Goal: Task Accomplishment & Management: Manage account settings

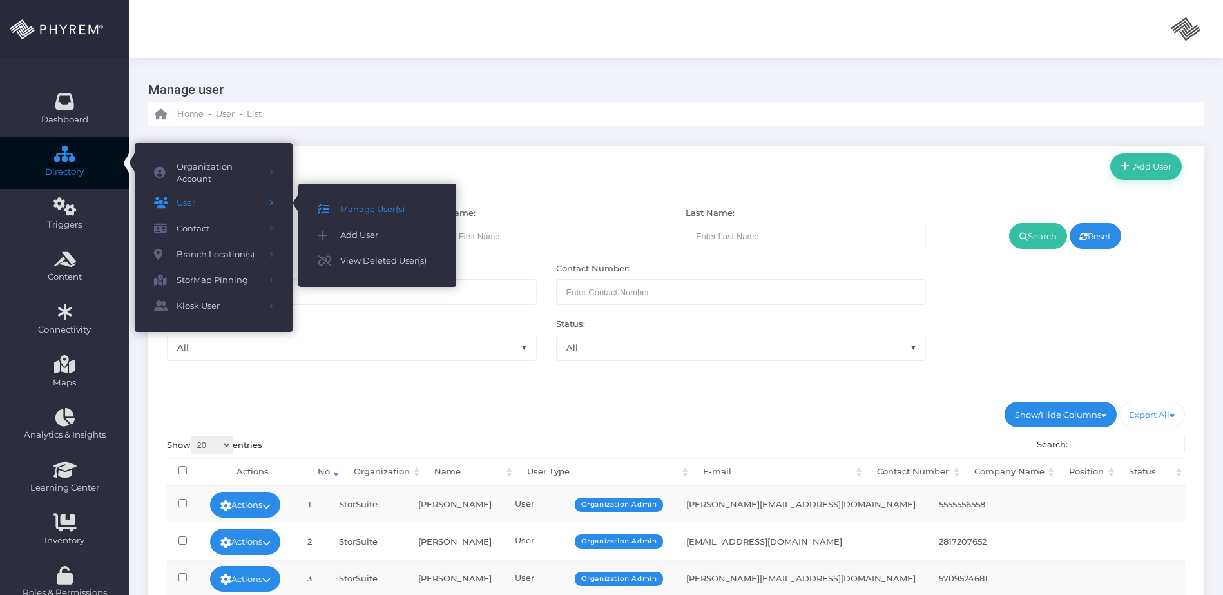
click at [381, 209] on span "Manage User(s)" at bounding box center [388, 209] width 97 height 17
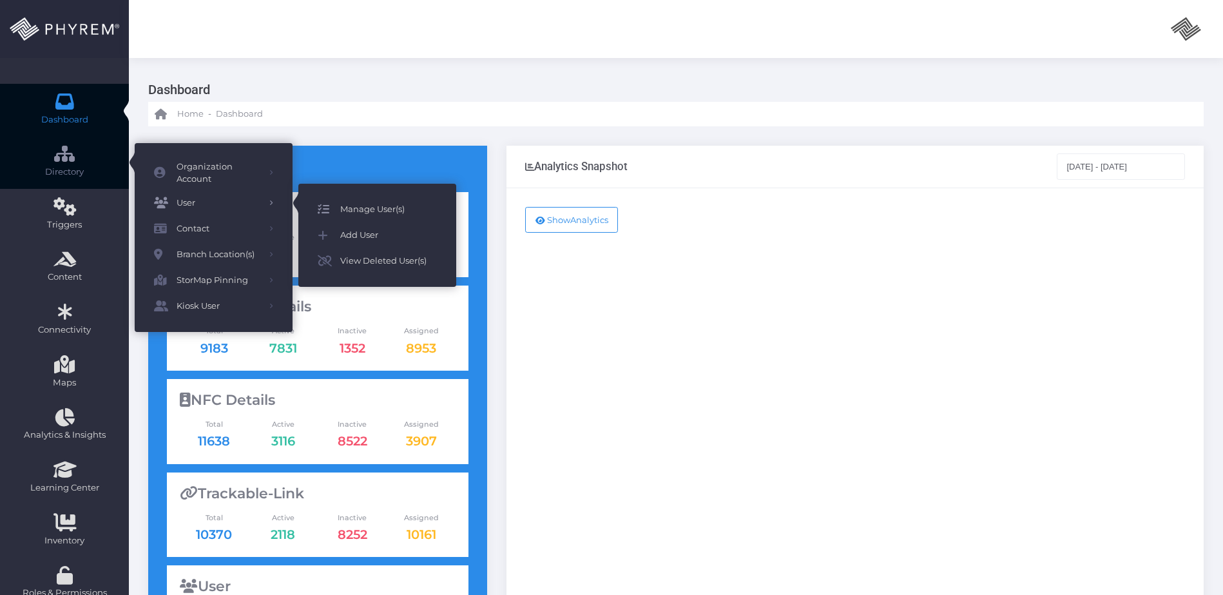
click at [363, 206] on span "Manage User(s)" at bounding box center [388, 209] width 97 height 17
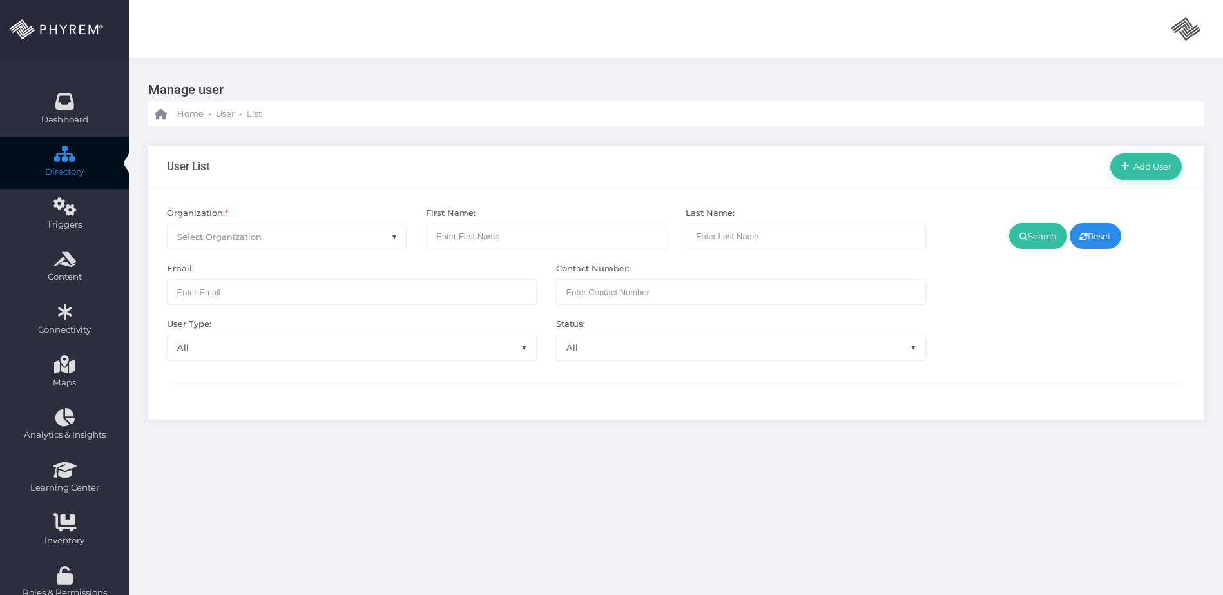
click at [332, 238] on span "Select Organization" at bounding box center [287, 236] width 239 height 24
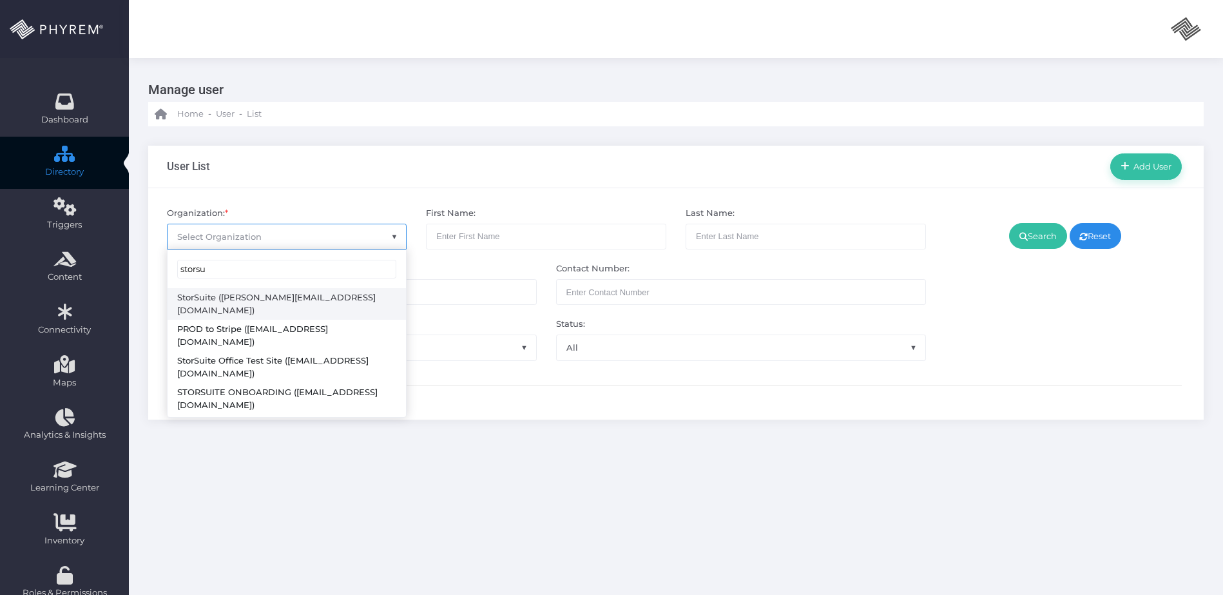
type input "storsu"
select select "4794"
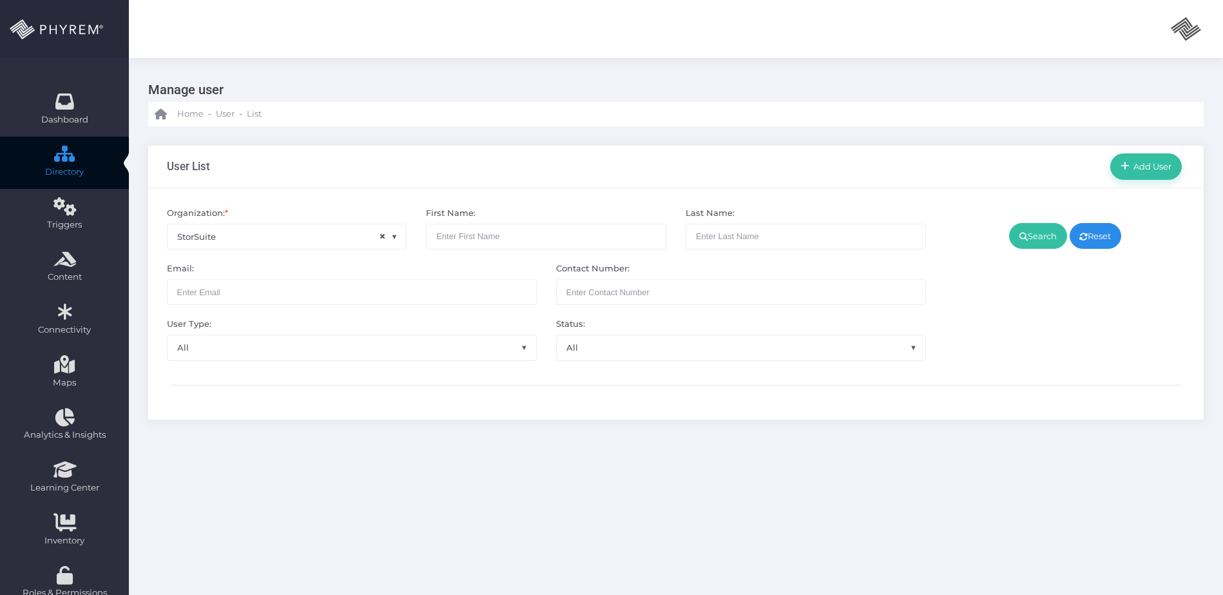
click at [1025, 220] on div "Search Reset" at bounding box center [1066, 284] width 260 height 154
click at [1022, 236] on icon at bounding box center [1023, 236] width 8 height 0
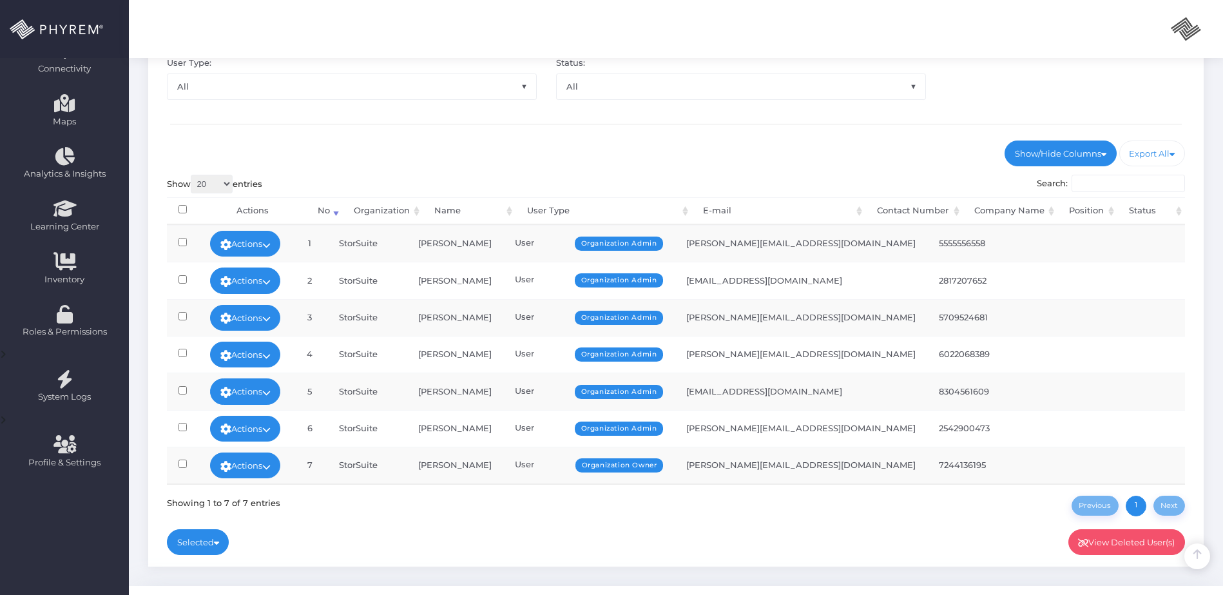
scroll to position [291, 0]
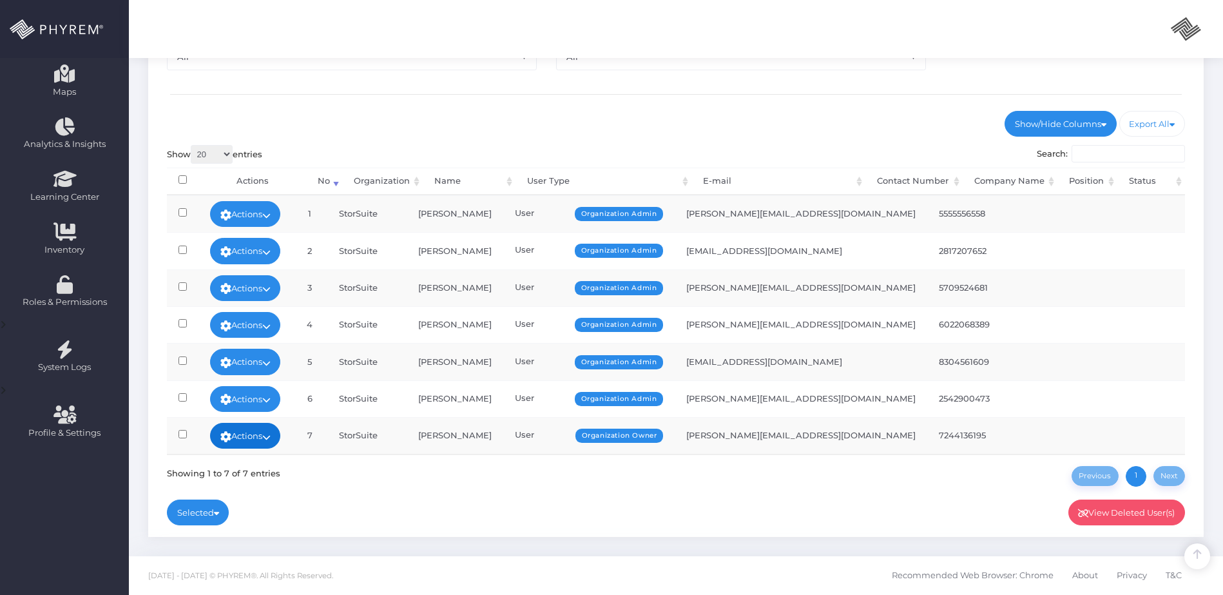
click at [273, 427] on link "Actions" at bounding box center [245, 436] width 71 height 26
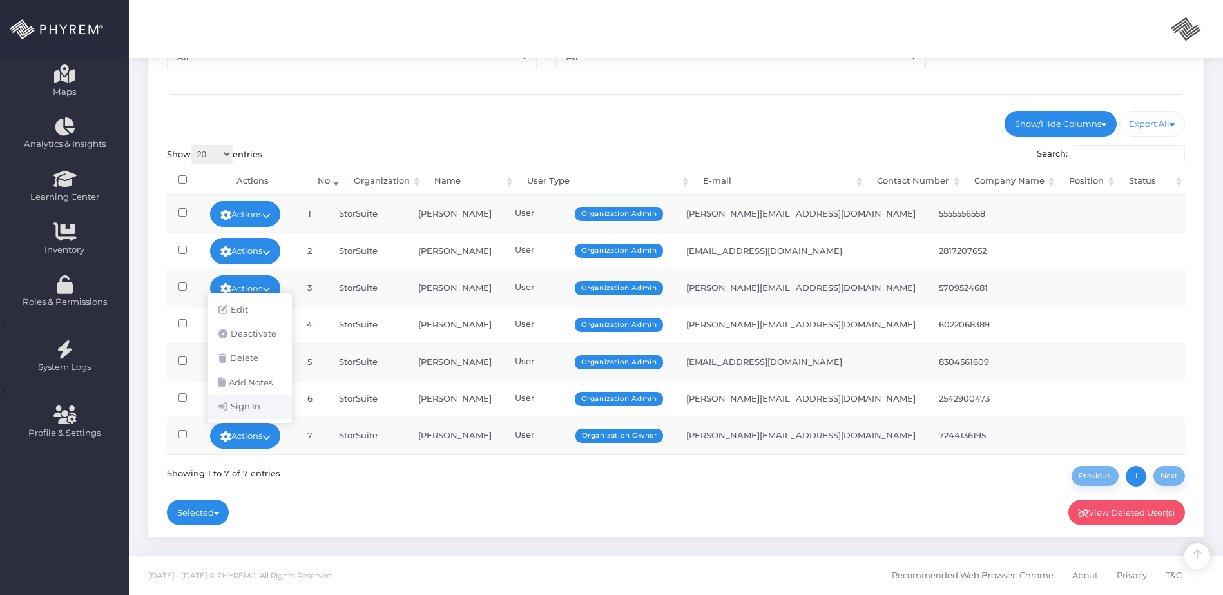
click at [258, 401] on link "Sign In" at bounding box center [250, 406] width 84 height 24
